Goal: Task Accomplishment & Management: Use online tool/utility

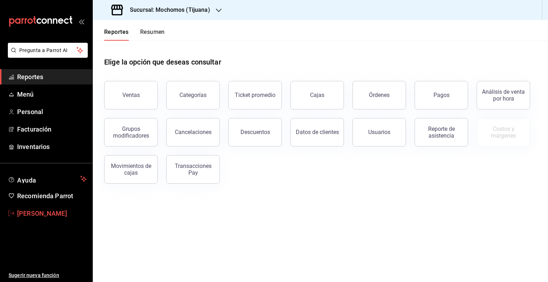
click at [42, 212] on span "[PERSON_NAME]" at bounding box center [52, 214] width 70 height 10
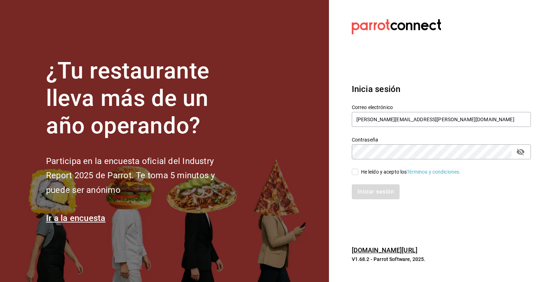
click at [354, 174] on input "He leído y acepto los Términos y condiciones." at bounding box center [355, 172] width 6 height 6
checkbox input "true"
click at [367, 188] on button "Iniciar sesión" at bounding box center [376, 191] width 49 height 15
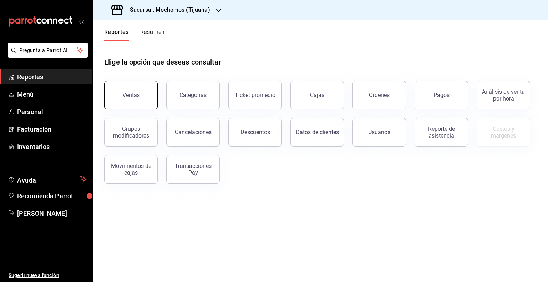
click at [135, 101] on button "Ventas" at bounding box center [131, 95] width 54 height 29
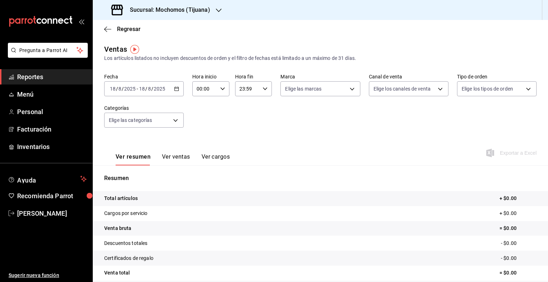
click at [177, 88] on icon "button" at bounding box center [176, 88] width 5 height 5
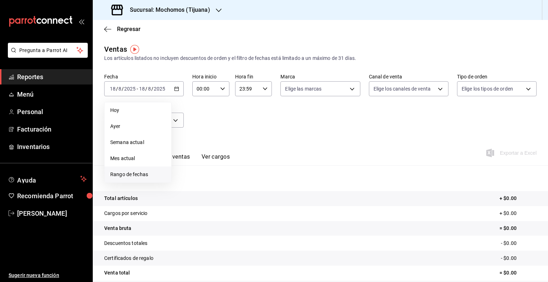
click at [129, 176] on span "Rango de fechas" at bounding box center [137, 174] width 55 height 7
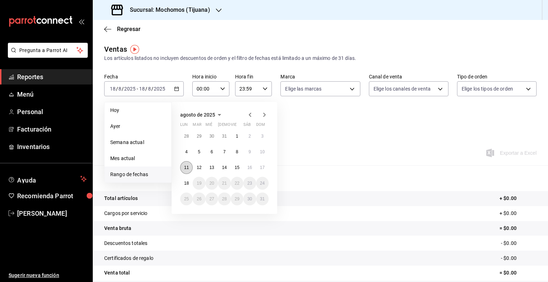
click at [186, 171] on button "11" at bounding box center [186, 167] width 12 height 13
click at [187, 178] on button "18" at bounding box center [186, 183] width 12 height 13
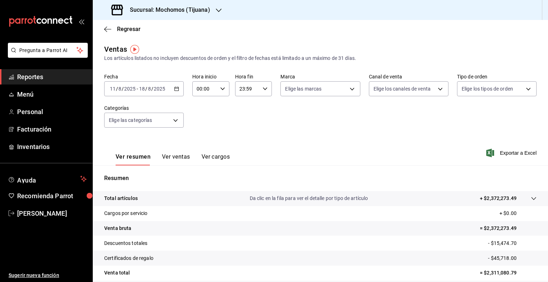
click at [222, 90] on icon "button" at bounding box center [222, 88] width 5 height 5
click at [203, 144] on span "05" at bounding box center [200, 144] width 7 height 6
type input "05:00"
click at [263, 91] on div at bounding box center [274, 141] width 548 height 282
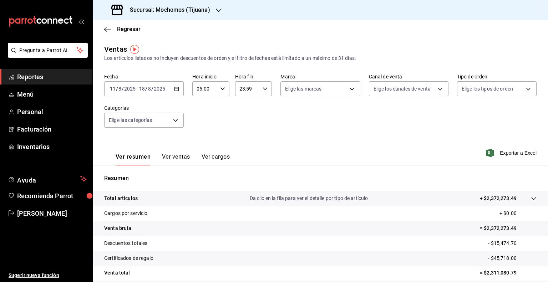
click at [263, 91] on icon "button" at bounding box center [265, 88] width 5 height 5
click at [243, 136] on span "05" at bounding box center [242, 137] width 7 height 6
click at [263, 105] on span "00" at bounding box center [260, 107] width 7 height 6
type input "05:00"
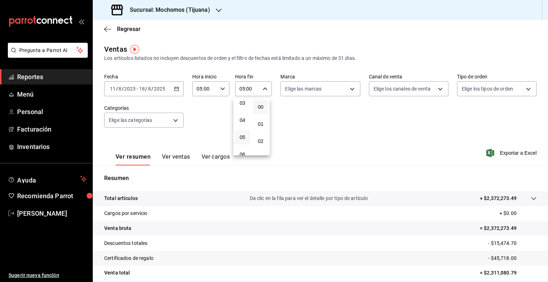
click at [347, 88] on div at bounding box center [274, 141] width 548 height 282
click at [347, 88] on body "Pregunta a Parrot AI Reportes Menú Personal Facturación Inventarios Ayuda Recom…" at bounding box center [274, 141] width 548 height 282
click at [315, 114] on span "Ver todas" at bounding box center [309, 116] width 22 height 7
type input "c300ab0f-4e96-434a-ab79-9fec8b673c9f"
checkbox input "true"
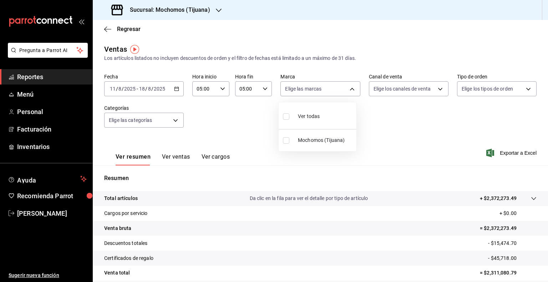
checkbox input "true"
click at [435, 87] on div at bounding box center [274, 141] width 548 height 282
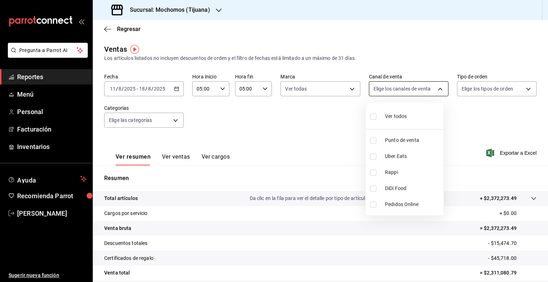
click at [437, 87] on body "Pregunta a Parrot AI Reportes Menú Personal Facturación Inventarios Ayuda Recom…" at bounding box center [274, 141] width 548 height 282
click at [407, 118] on li "Ver todos" at bounding box center [405, 115] width 78 height 21
type input "PARROT,UBER_EATS,RAPPI,DIDI_FOOD,ONLINE"
checkbox input "true"
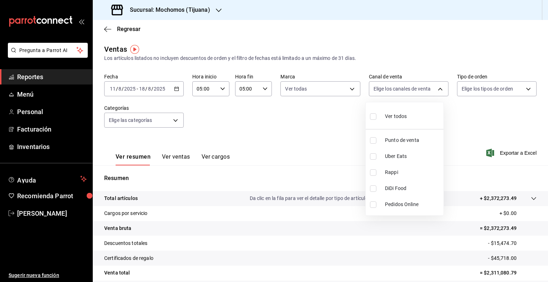
checkbox input "true"
click at [528, 88] on div at bounding box center [274, 141] width 548 height 282
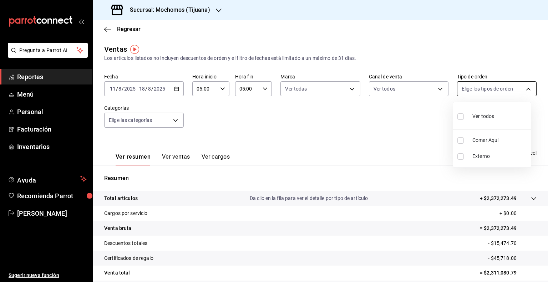
click at [522, 90] on body "Pregunta a Parrot AI Reportes Menú Personal Facturación Inventarios Ayuda Recom…" at bounding box center [274, 141] width 548 height 282
click at [484, 115] on span "Ver todos" at bounding box center [483, 116] width 22 height 7
type input "59fdec9d-7e45-44f1-b527-5416629fe4e9,EXTERNAL"
checkbox input "true"
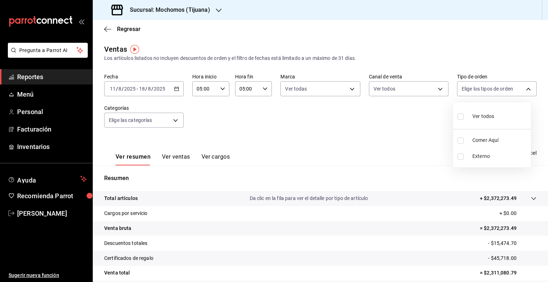
checkbox input "true"
click at [330, 133] on div at bounding box center [274, 141] width 548 height 282
click at [511, 154] on span "Exportar a Excel" at bounding box center [512, 153] width 49 height 9
